Goal: Use online tool/utility: Utilize a website feature to perform a specific function

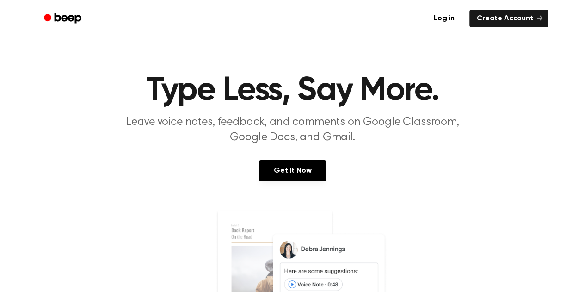
drag, startPoint x: 0, startPoint y: 0, endPoint x: 206, endPoint y: 141, distance: 249.5
click at [206, 141] on p "Leave voice notes, feedback, and comments on Google Classroom, Google Docs, and…" at bounding box center [292, 130] width 355 height 31
click at [281, 170] on link "Get It Now" at bounding box center [292, 170] width 67 height 21
click at [414, 28] on ul "Log in Create Account" at bounding box center [322, 18] width 451 height 21
click at [444, 21] on link "Log in" at bounding box center [444, 18] width 39 height 21
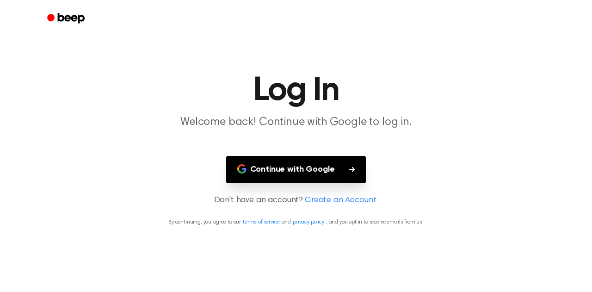
click at [296, 160] on button "Continue with Google" at bounding box center [296, 169] width 140 height 27
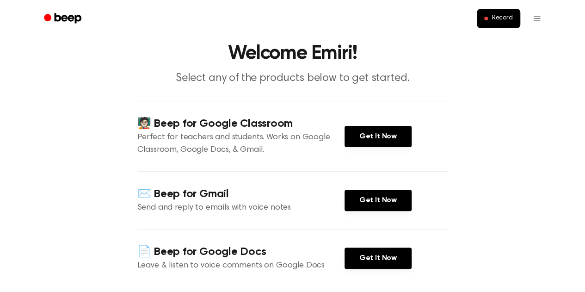
scroll to position [29, 0]
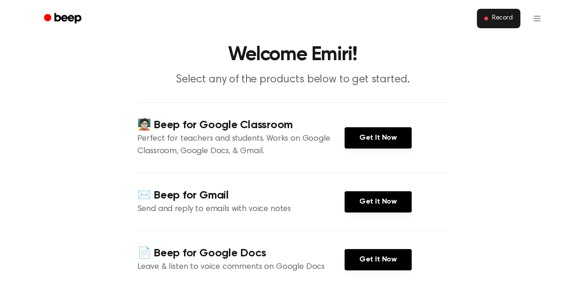
click at [498, 9] on button "Record" at bounding box center [498, 18] width 43 height 19
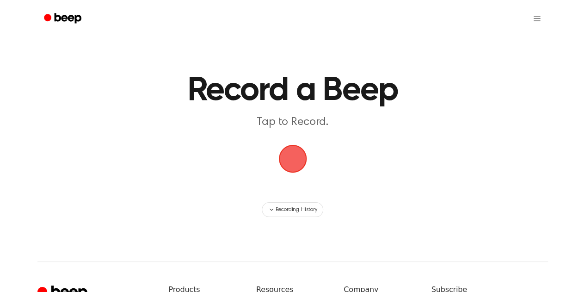
click at [280, 153] on span "button" at bounding box center [292, 159] width 28 height 28
click at [307, 162] on span "button" at bounding box center [292, 159] width 28 height 28
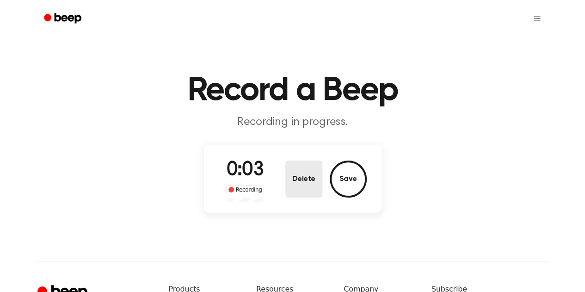
click at [316, 181] on button "Delete" at bounding box center [303, 178] width 37 height 37
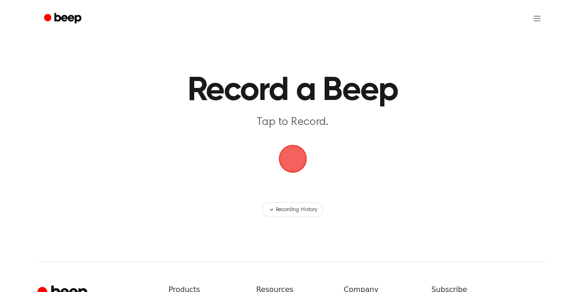
click at [289, 168] on span "button" at bounding box center [293, 159] width 26 height 26
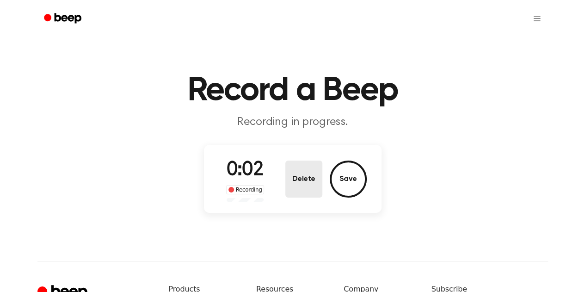
click at [310, 185] on button "Delete" at bounding box center [303, 178] width 37 height 37
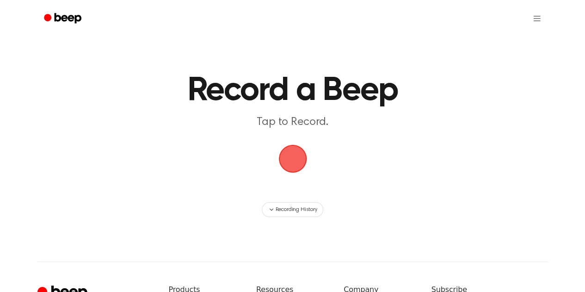
click at [288, 158] on span "button" at bounding box center [293, 159] width 26 height 26
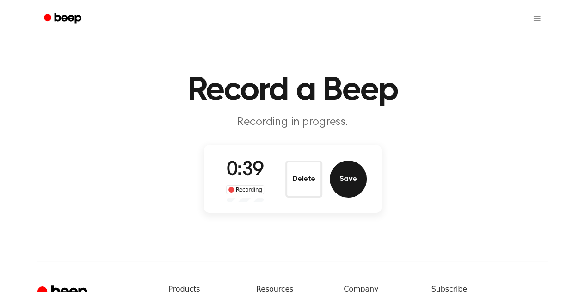
click at [342, 174] on button "Save" at bounding box center [348, 178] width 37 height 37
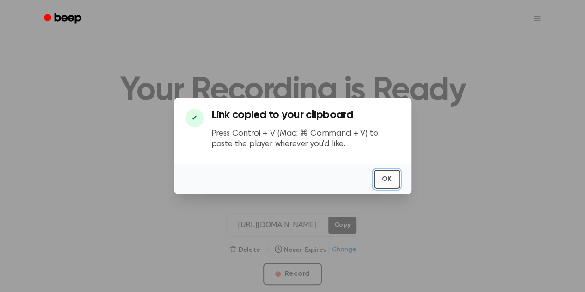
click at [381, 176] on button "OK" at bounding box center [387, 179] width 26 height 19
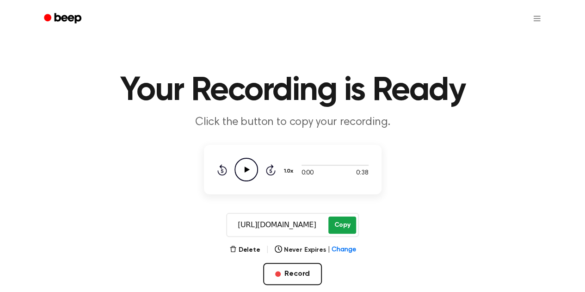
click at [344, 222] on button "Copy" at bounding box center [341, 224] width 27 height 17
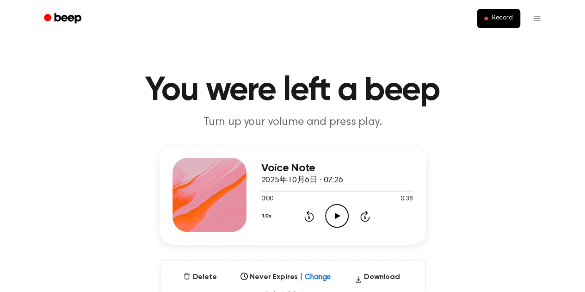
click at [221, 120] on p "Turn up your volume and press play." at bounding box center [292, 122] width 355 height 15
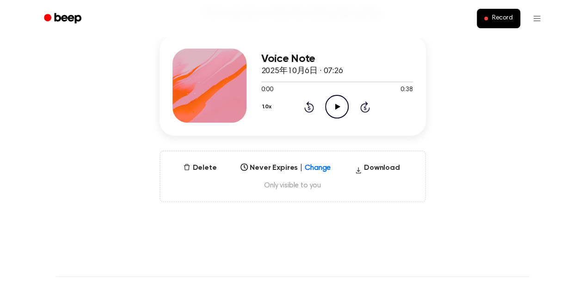
scroll to position [112, 0]
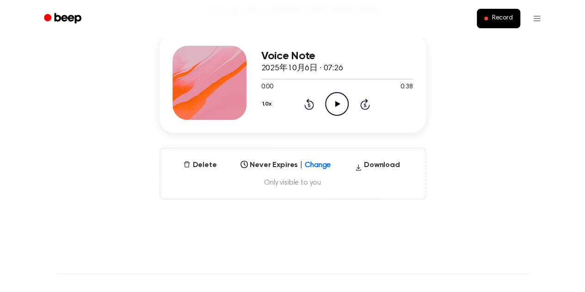
click at [103, 172] on div "Voice Note 2025年10月6日 · 07:26 0:00 0:38 Your browser does not support the [obje…" at bounding box center [292, 116] width 563 height 166
